Goal: Task Accomplishment & Management: Use online tool/utility

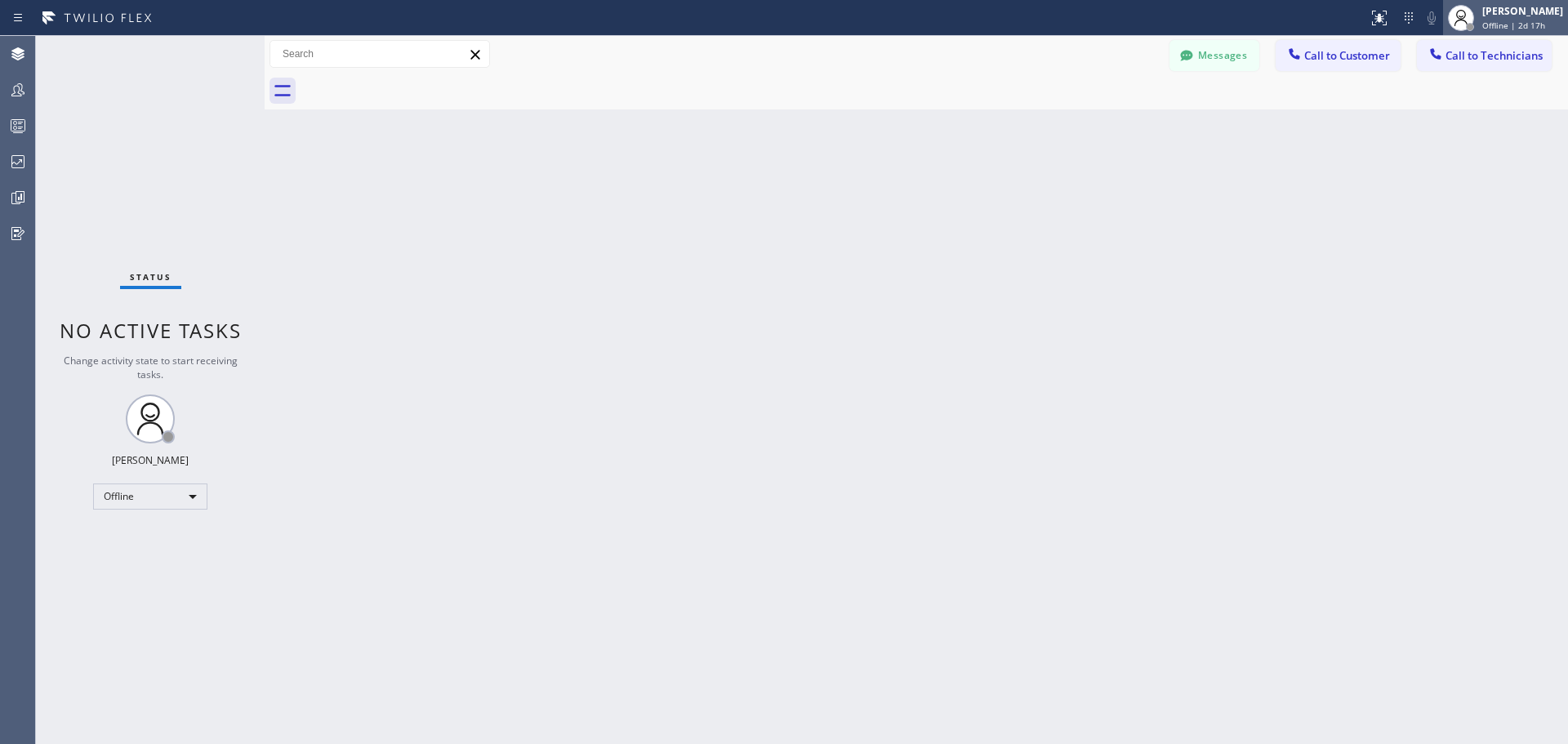
click at [1489, 19] on div "[PERSON_NAME] Offline | 2d 17h" at bounding box center [1523, 18] width 89 height 28
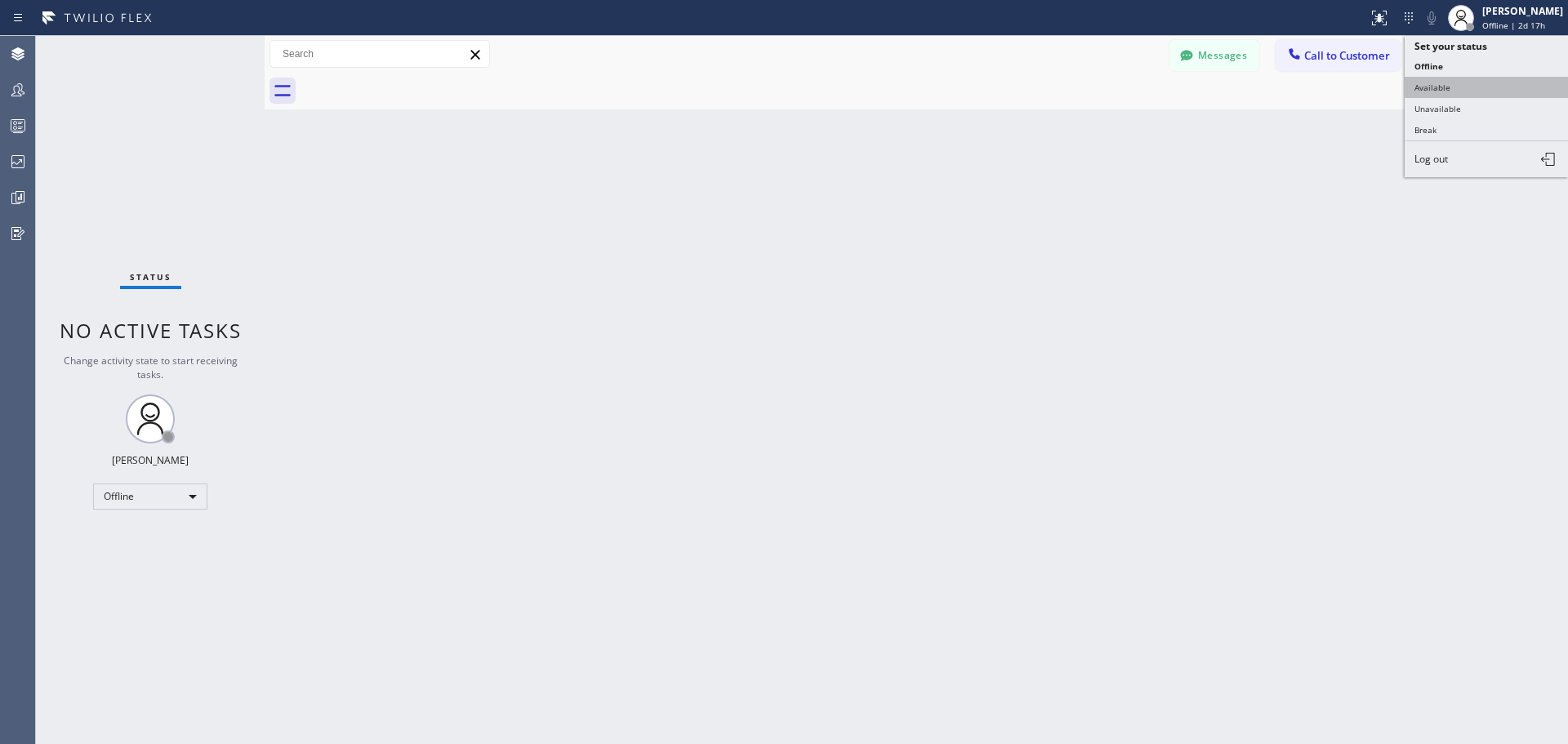
click at [1475, 88] on button "Available" at bounding box center [1486, 87] width 163 height 21
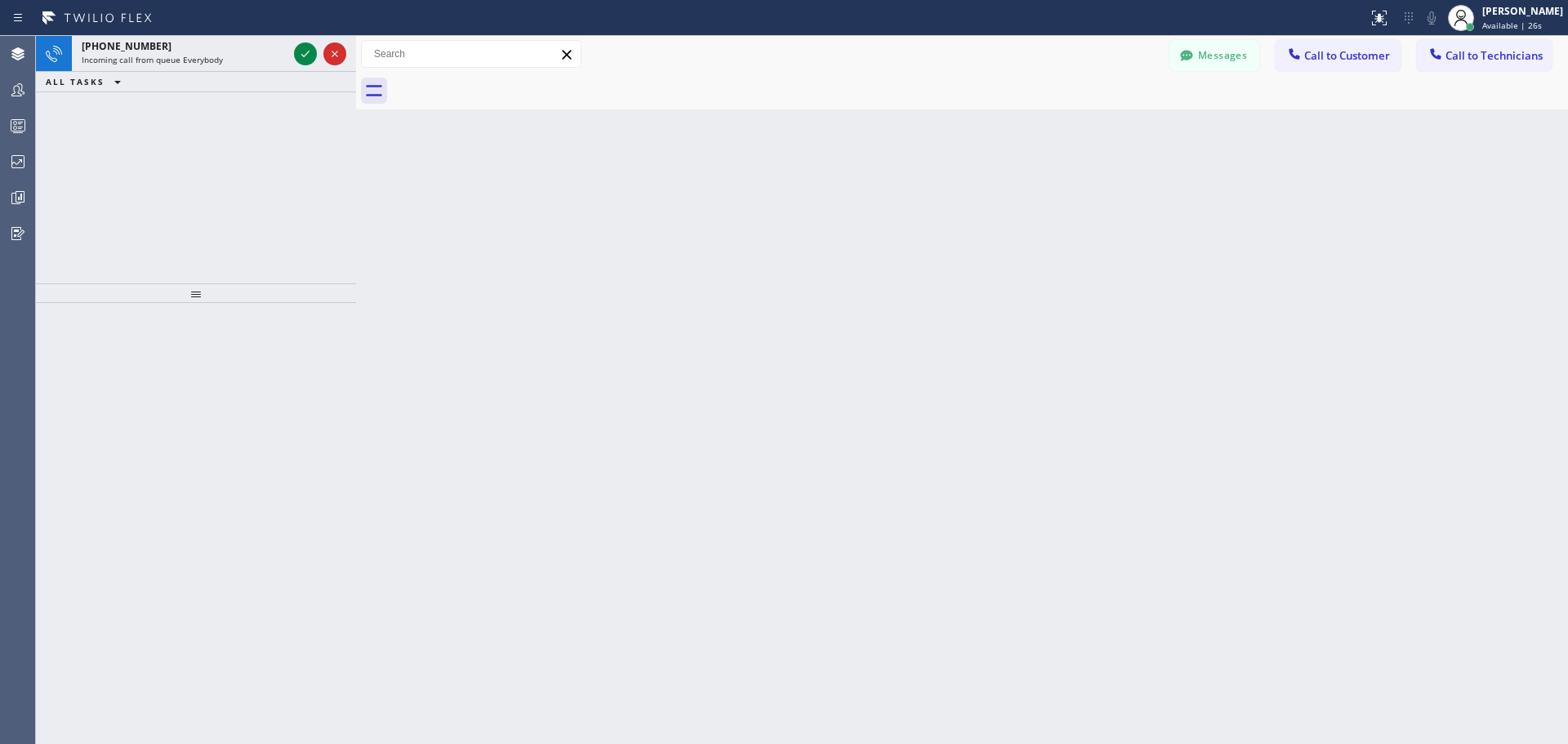
drag, startPoint x: 267, startPoint y: 54, endPoint x: 359, endPoint y: 70, distance: 93.4
click at [356, 70] on div at bounding box center [356, 389] width 0 height 708
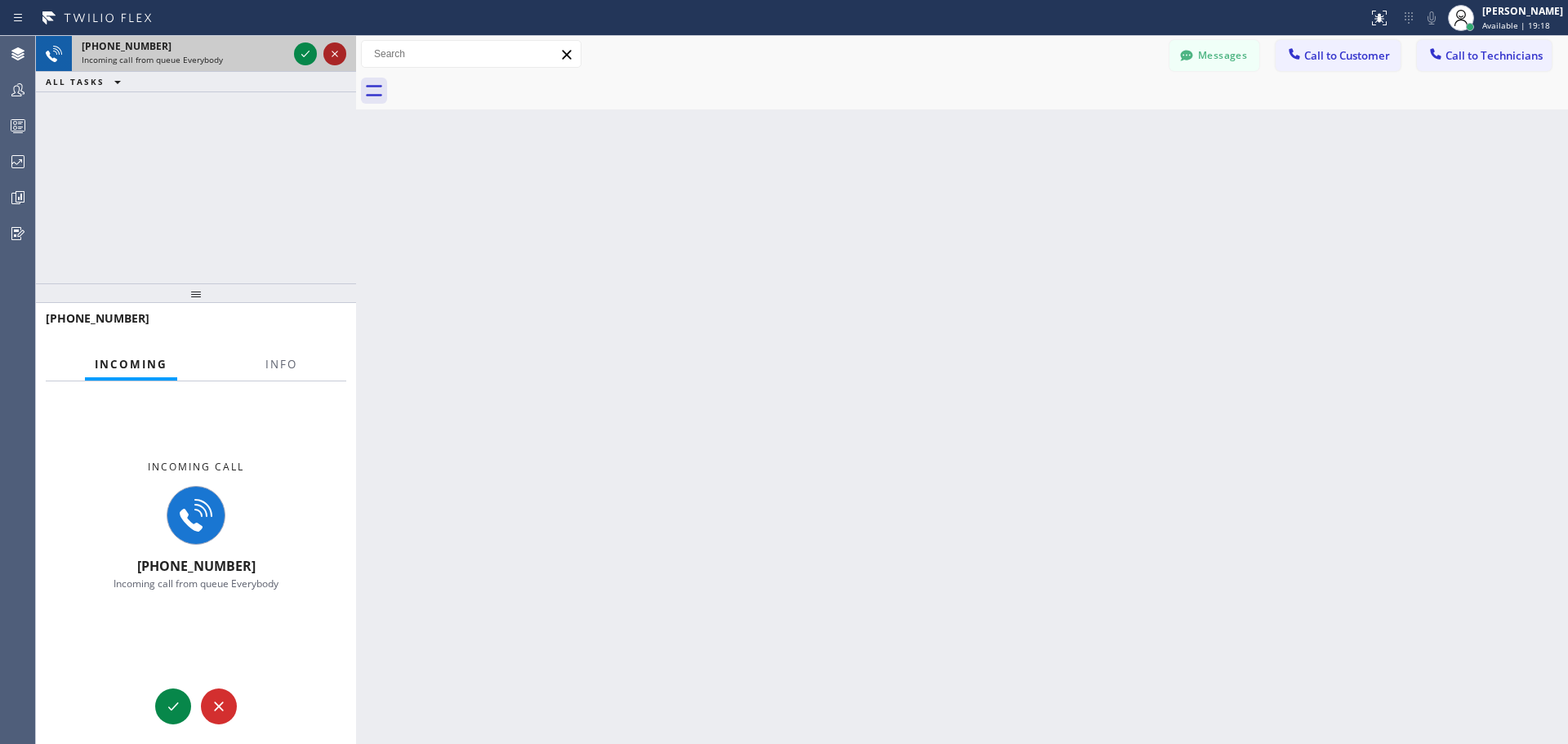
click at [333, 52] on icon at bounding box center [334, 53] width 6 height 6
